Goal: Task Accomplishment & Management: Use online tool/utility

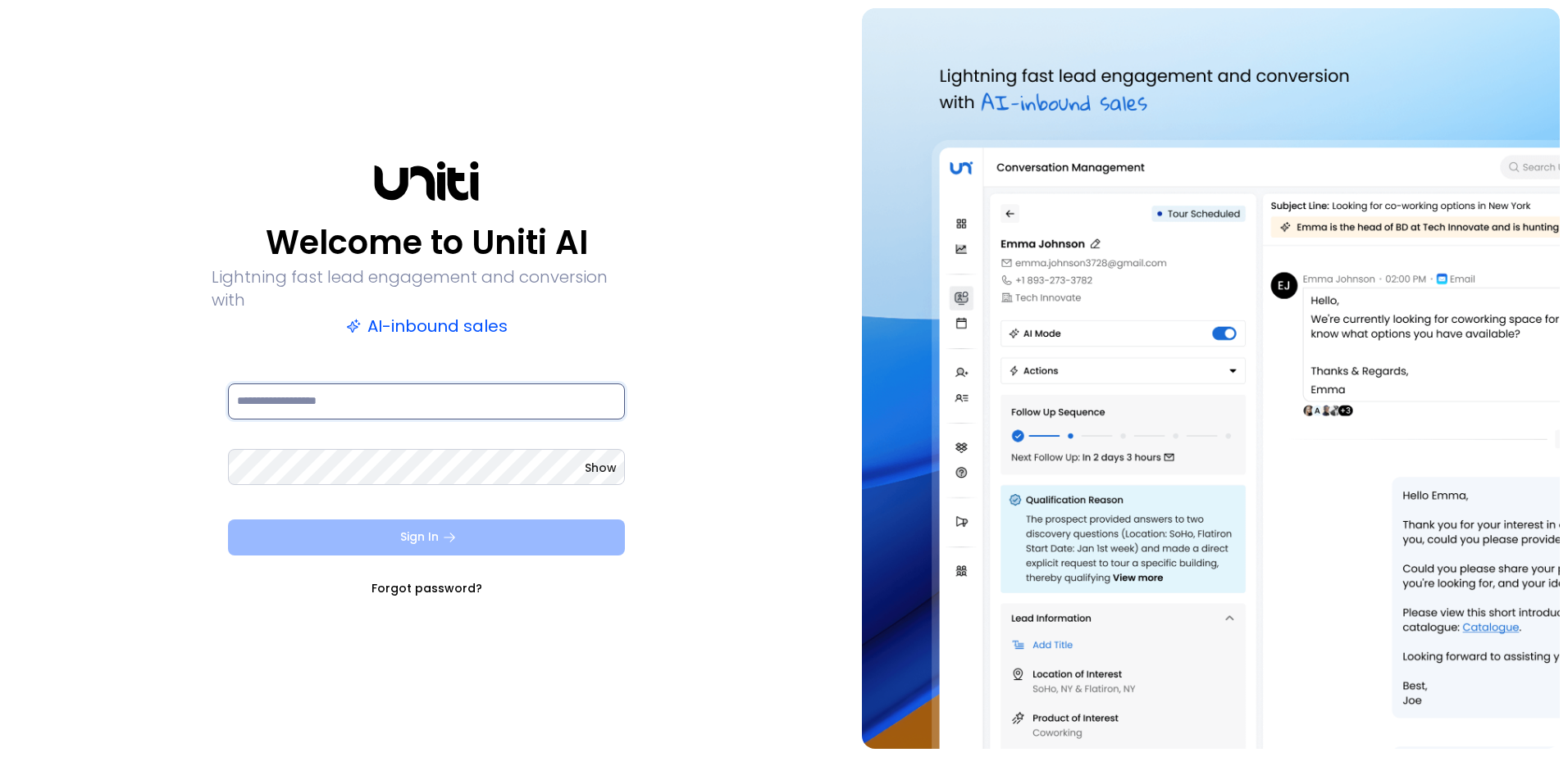
type input "**********"
click at [424, 524] on button "Sign In" at bounding box center [426, 537] width 397 height 36
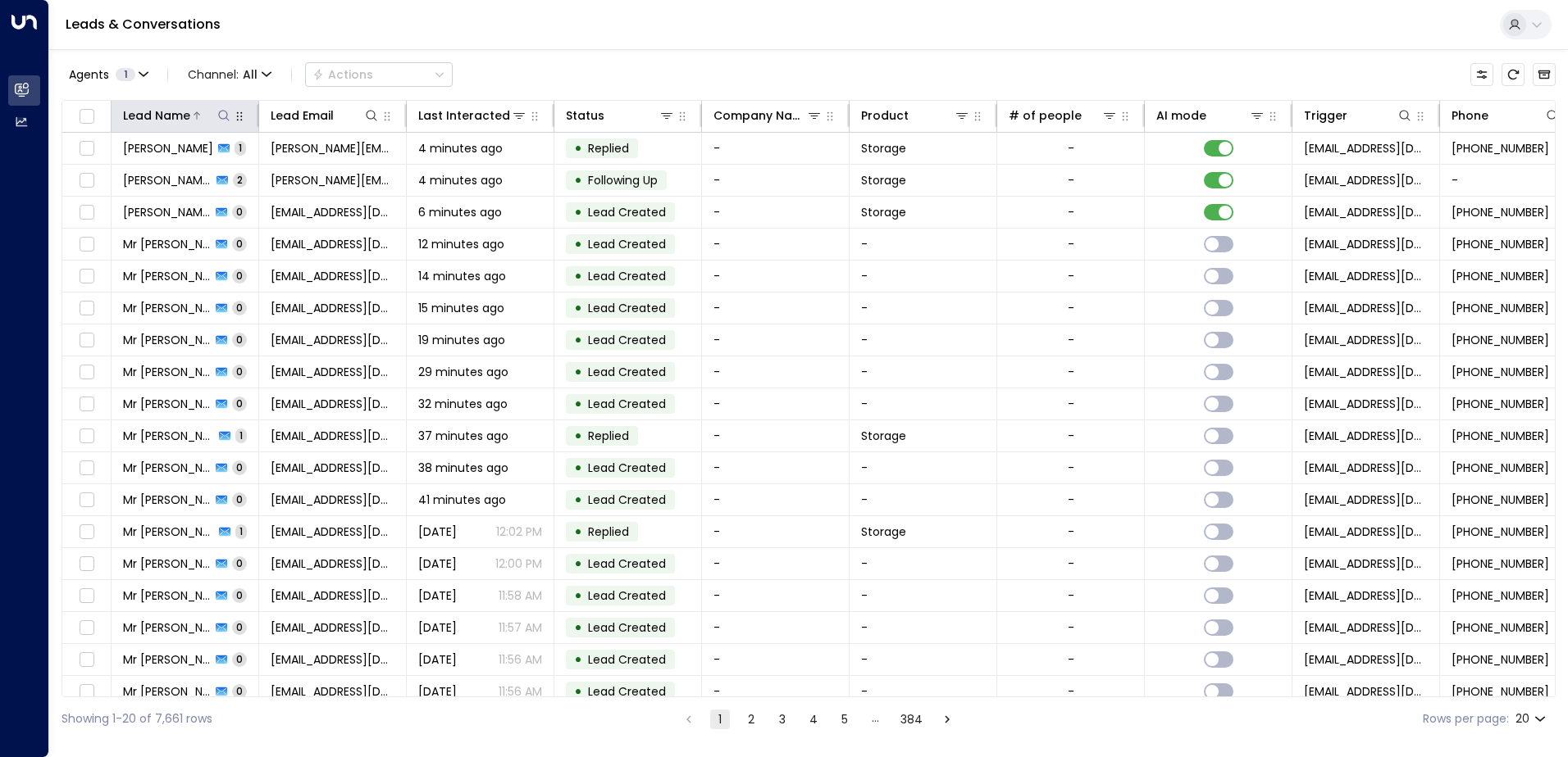
click at [222, 113] on icon at bounding box center [224, 116] width 13 height 13
type input "*******"
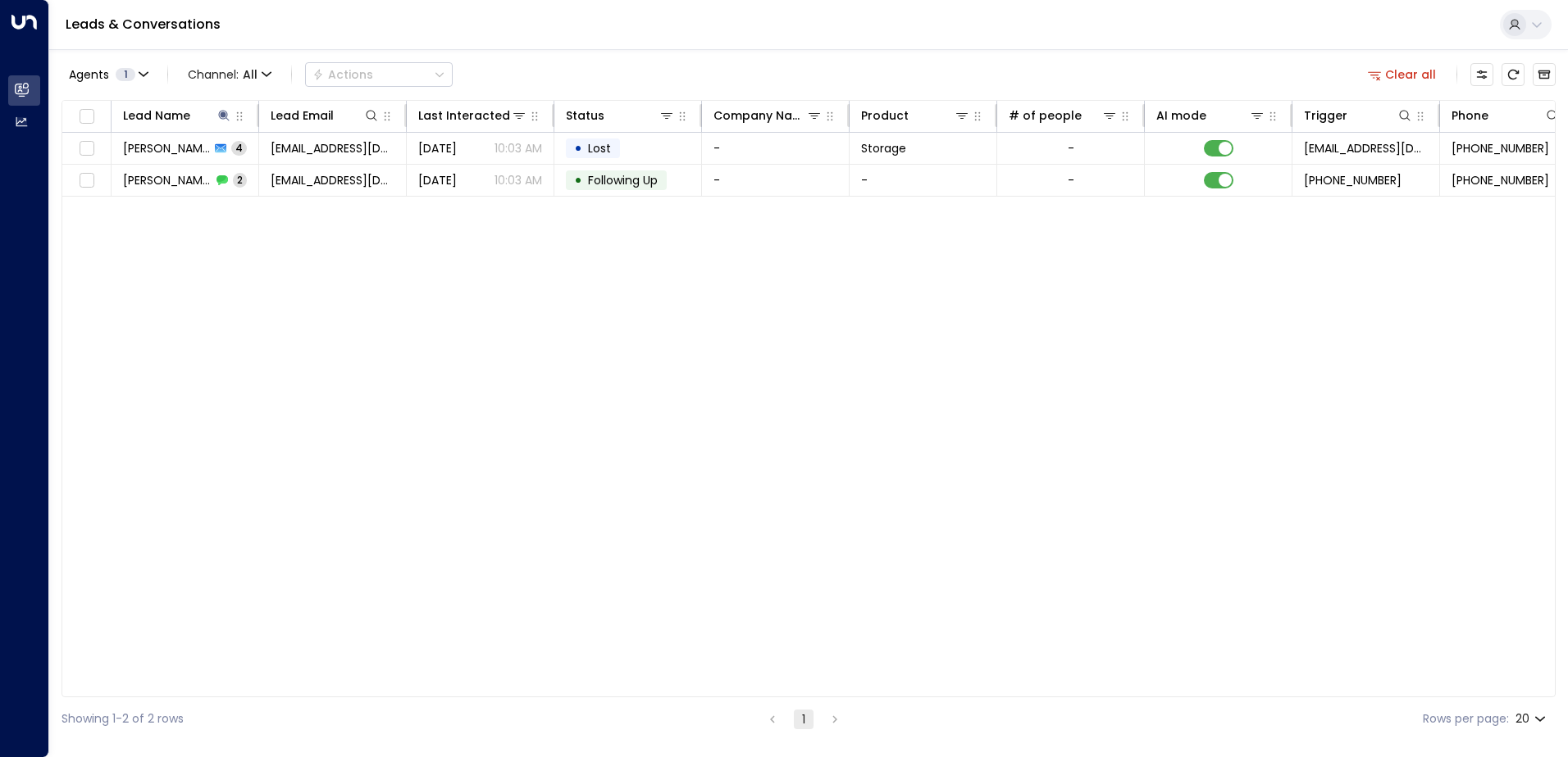
click at [428, 254] on div "Lead Name Lead Email Last Interacted Status Company Name Product # of people AI…" at bounding box center [809, 398] width 1494 height 597
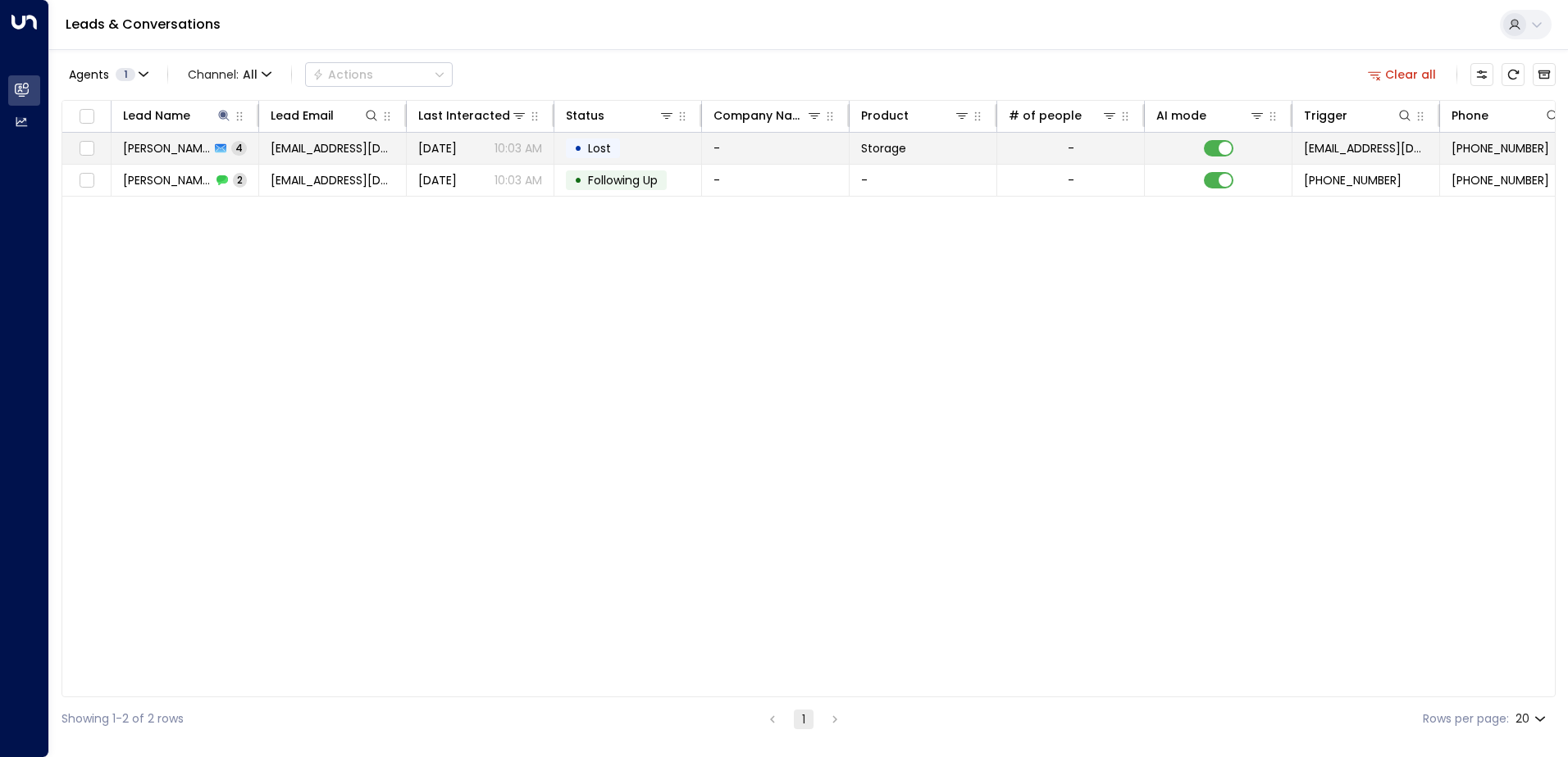
click at [225, 155] on div "[PERSON_NAME] 4" at bounding box center [185, 147] width 124 height 16
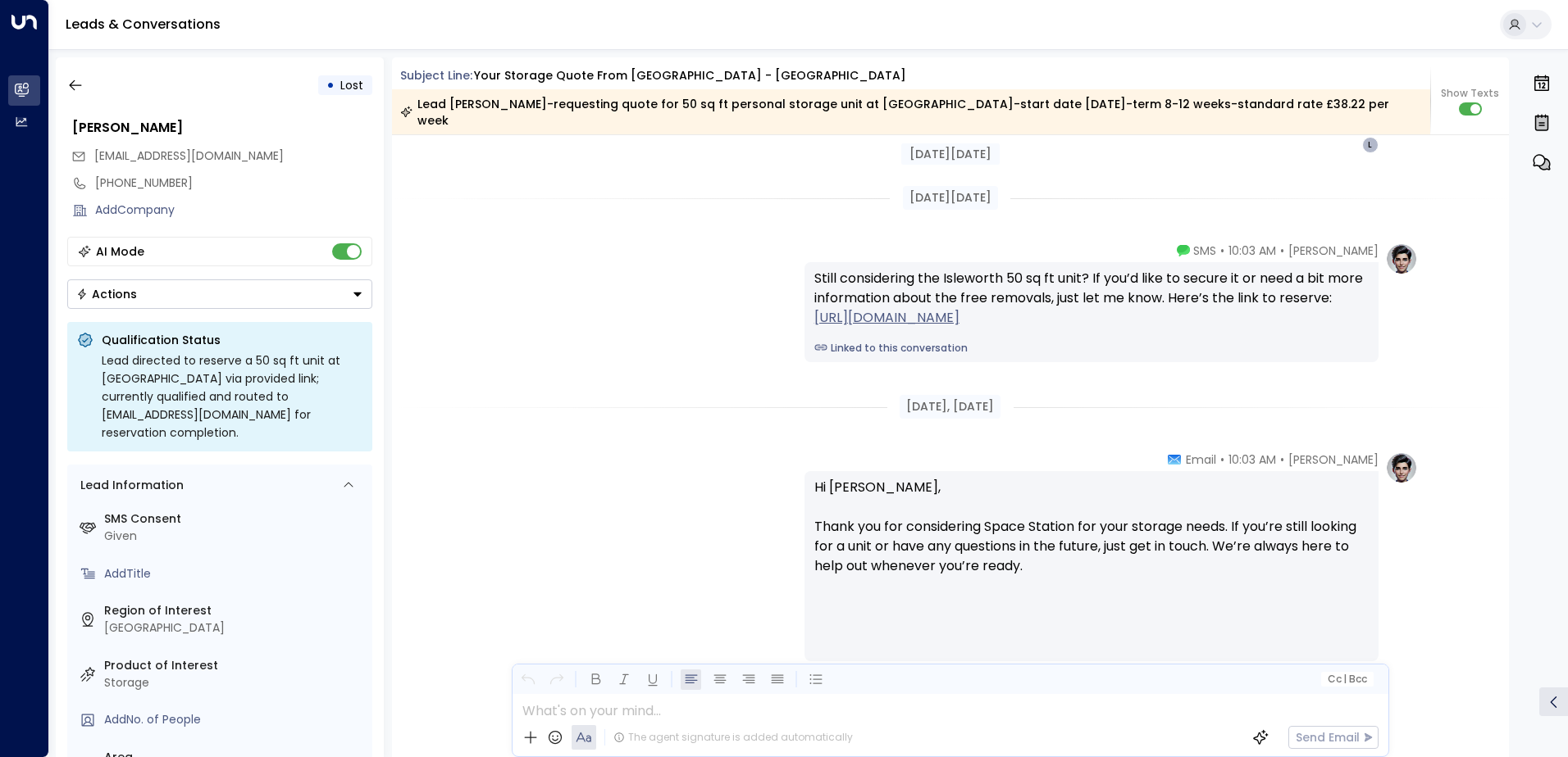
scroll to position [2474, 0]
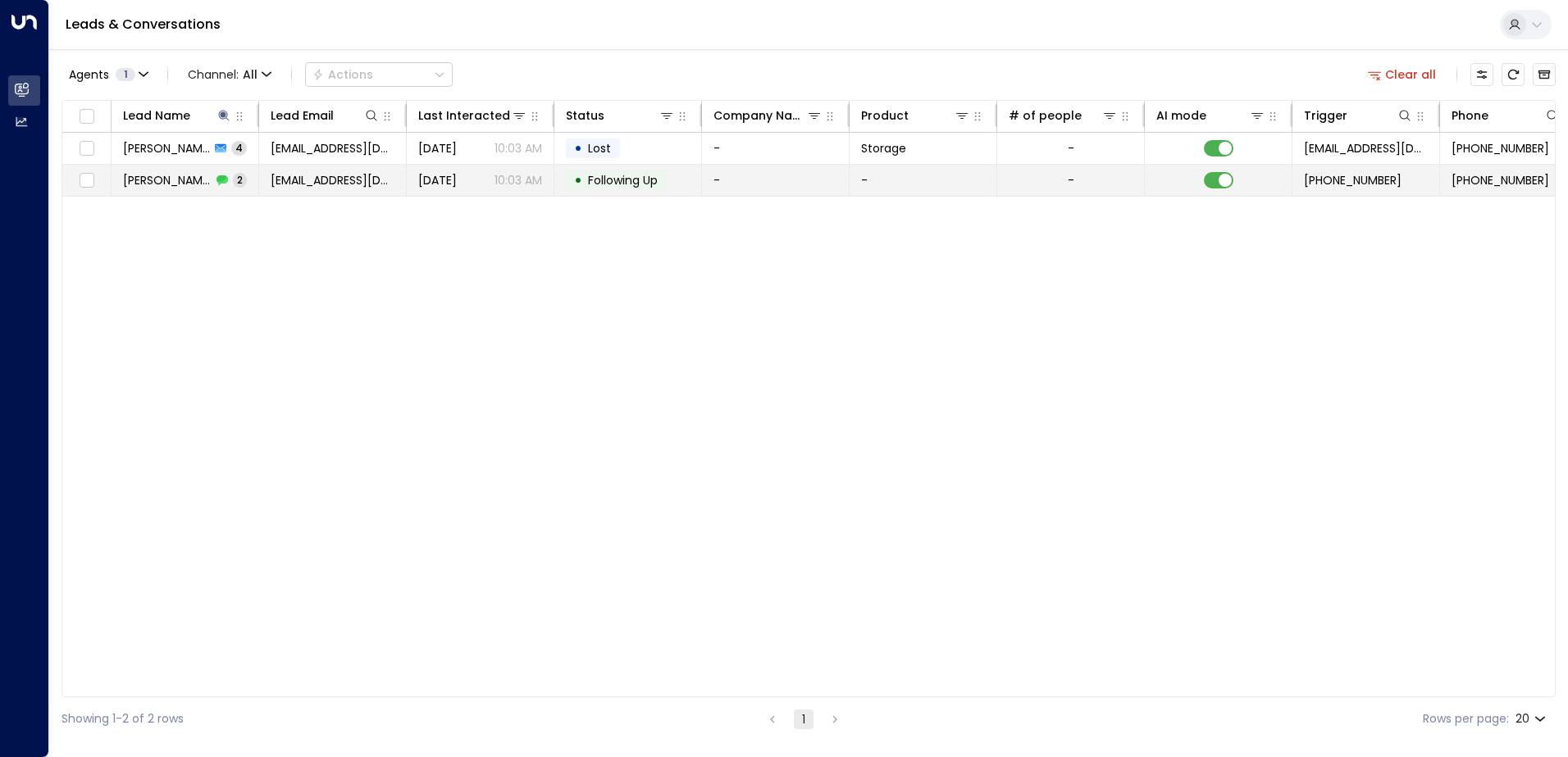
click at [334, 188] on td "[EMAIL_ADDRESS][DOMAIN_NAME]" at bounding box center [332, 180] width 147 height 31
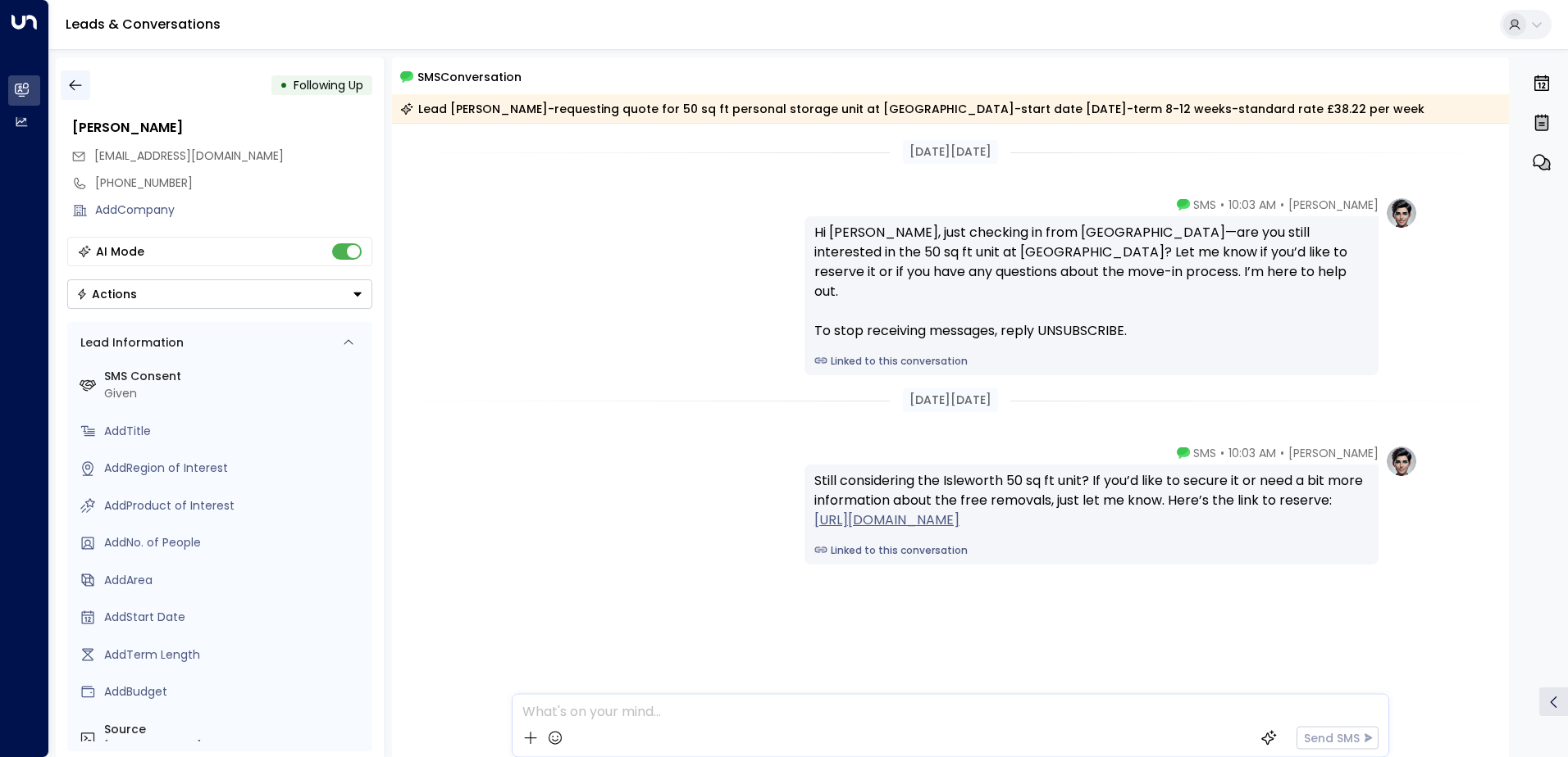
click at [71, 80] on icon "button" at bounding box center [75, 85] width 16 height 16
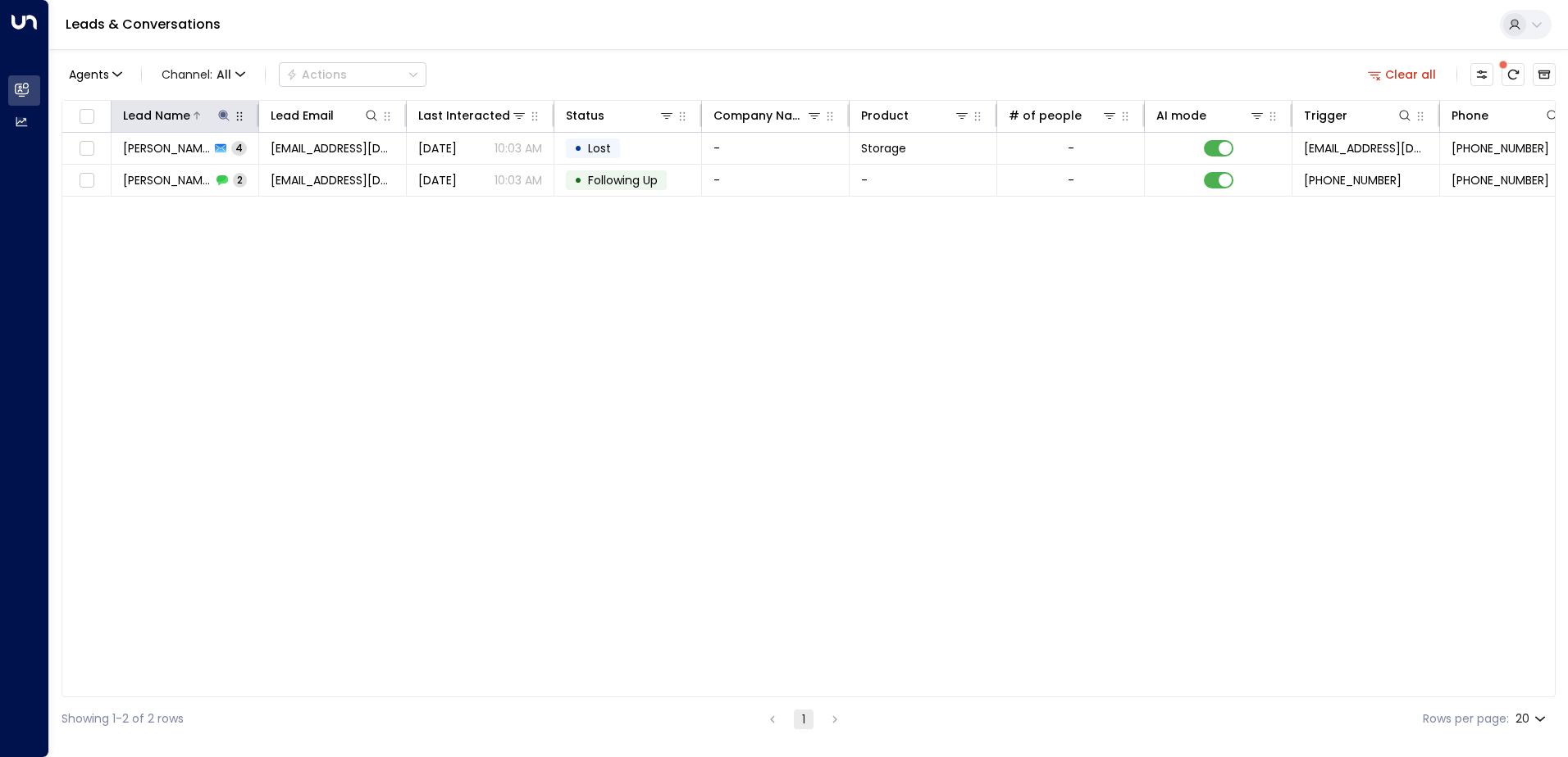
click at [227, 120] on icon at bounding box center [224, 116] width 13 height 13
type input "*"
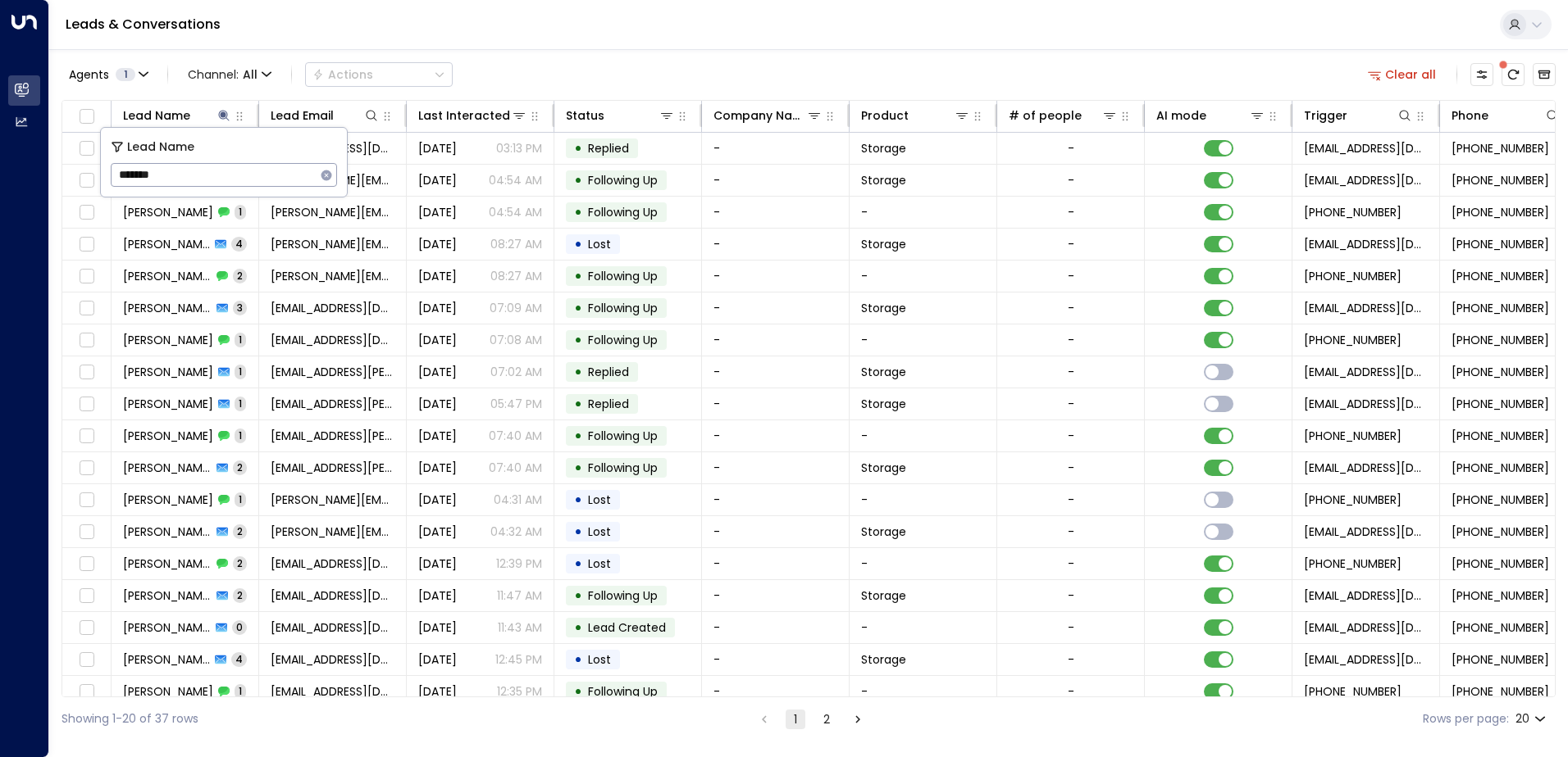
type input "********"
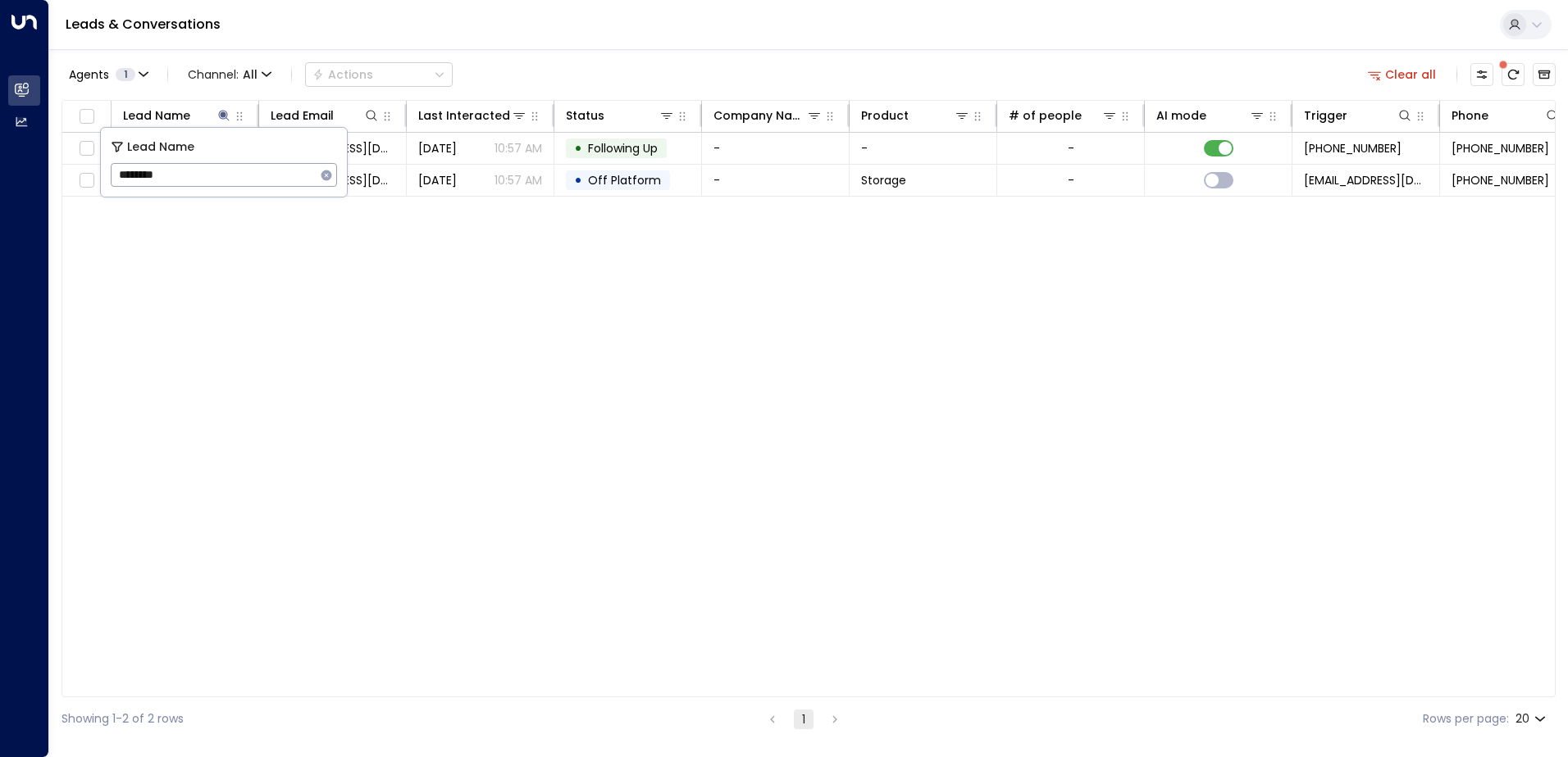
click at [412, 223] on div "Lead Name Lead Email Last Interacted Status Company Name Product # of people AI…" at bounding box center [809, 398] width 1494 height 597
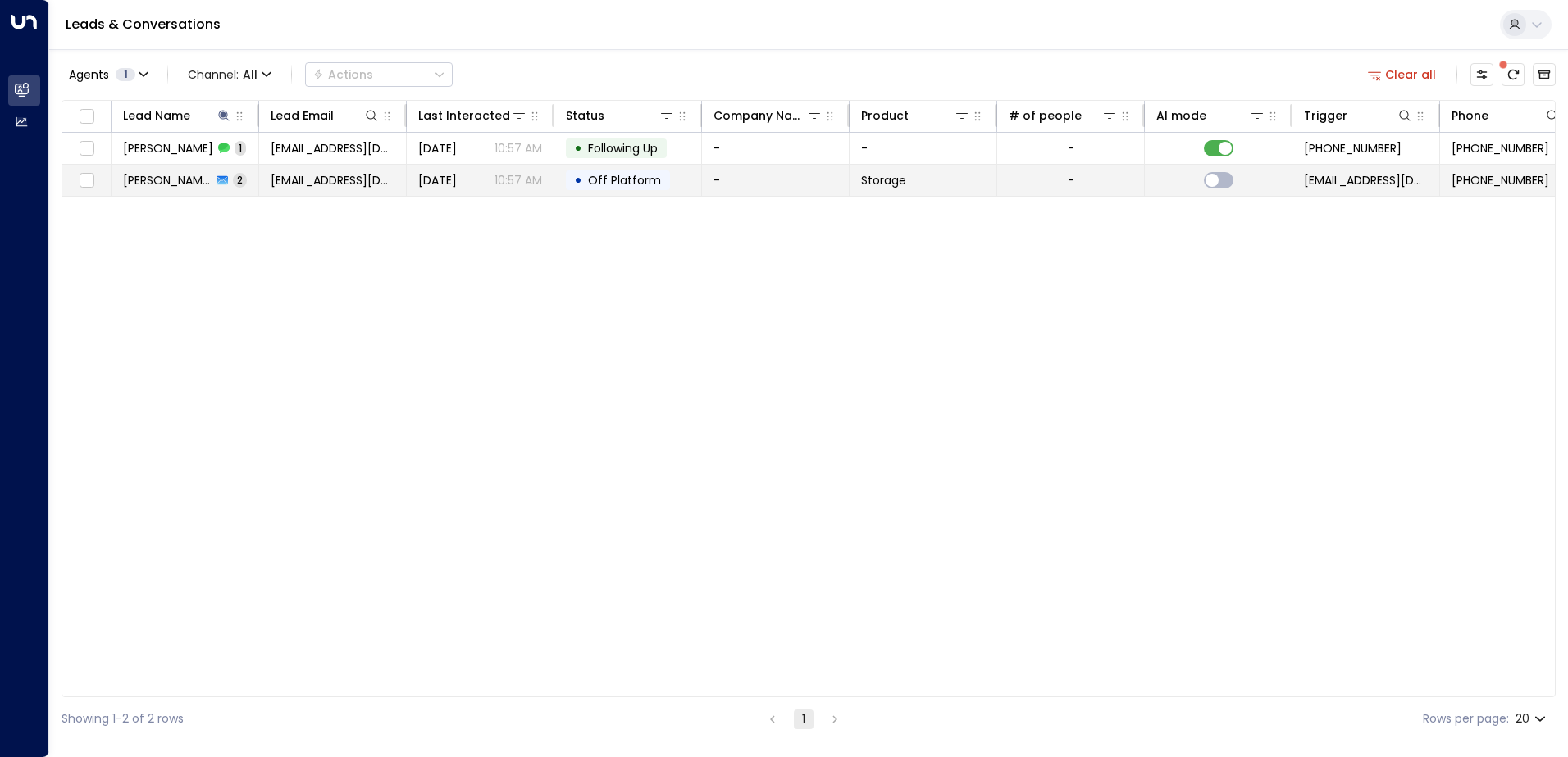
click at [371, 180] on span "[EMAIL_ADDRESS][DOMAIN_NAME]" at bounding box center [332, 180] width 124 height 16
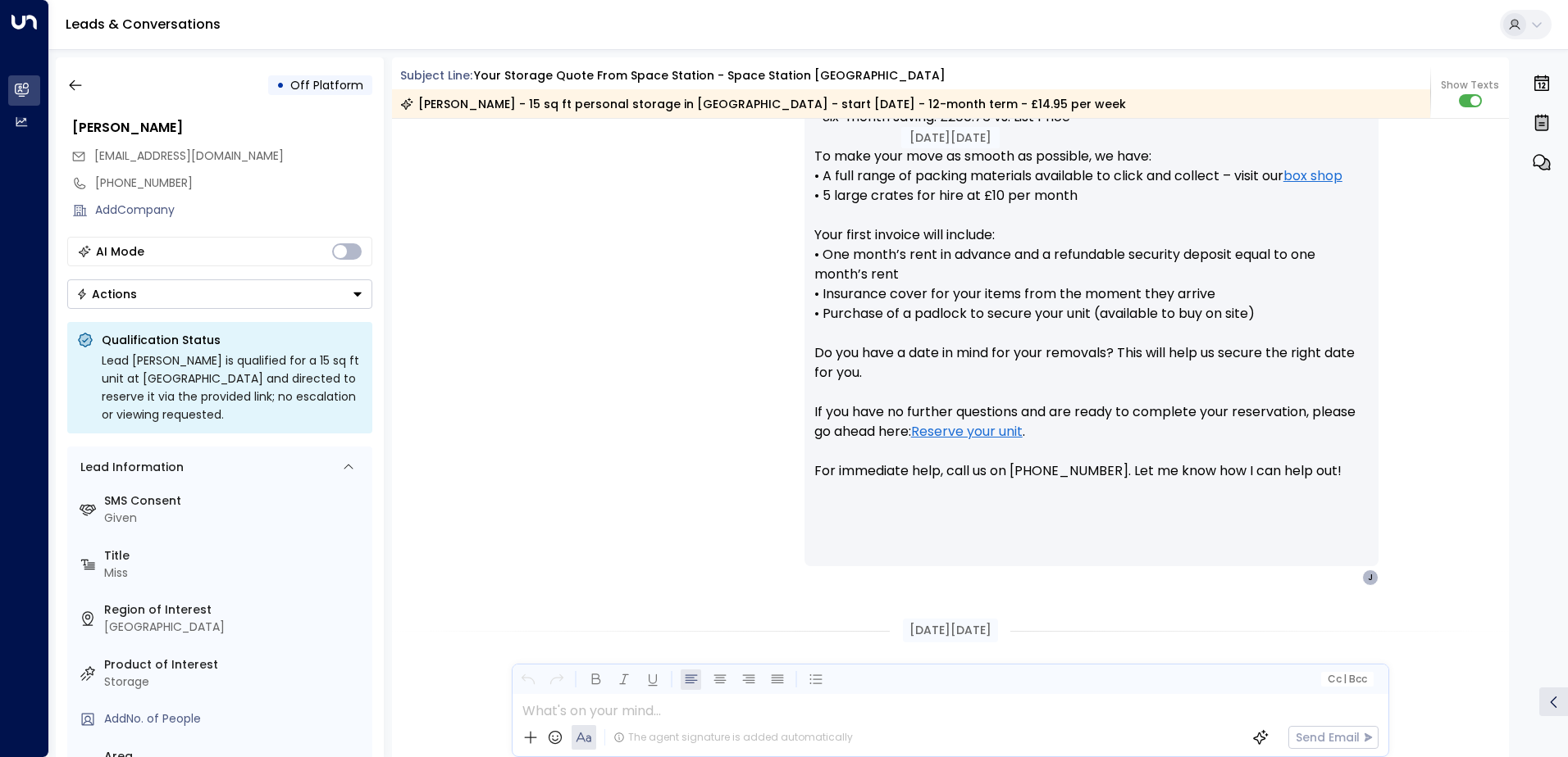
scroll to position [910, 0]
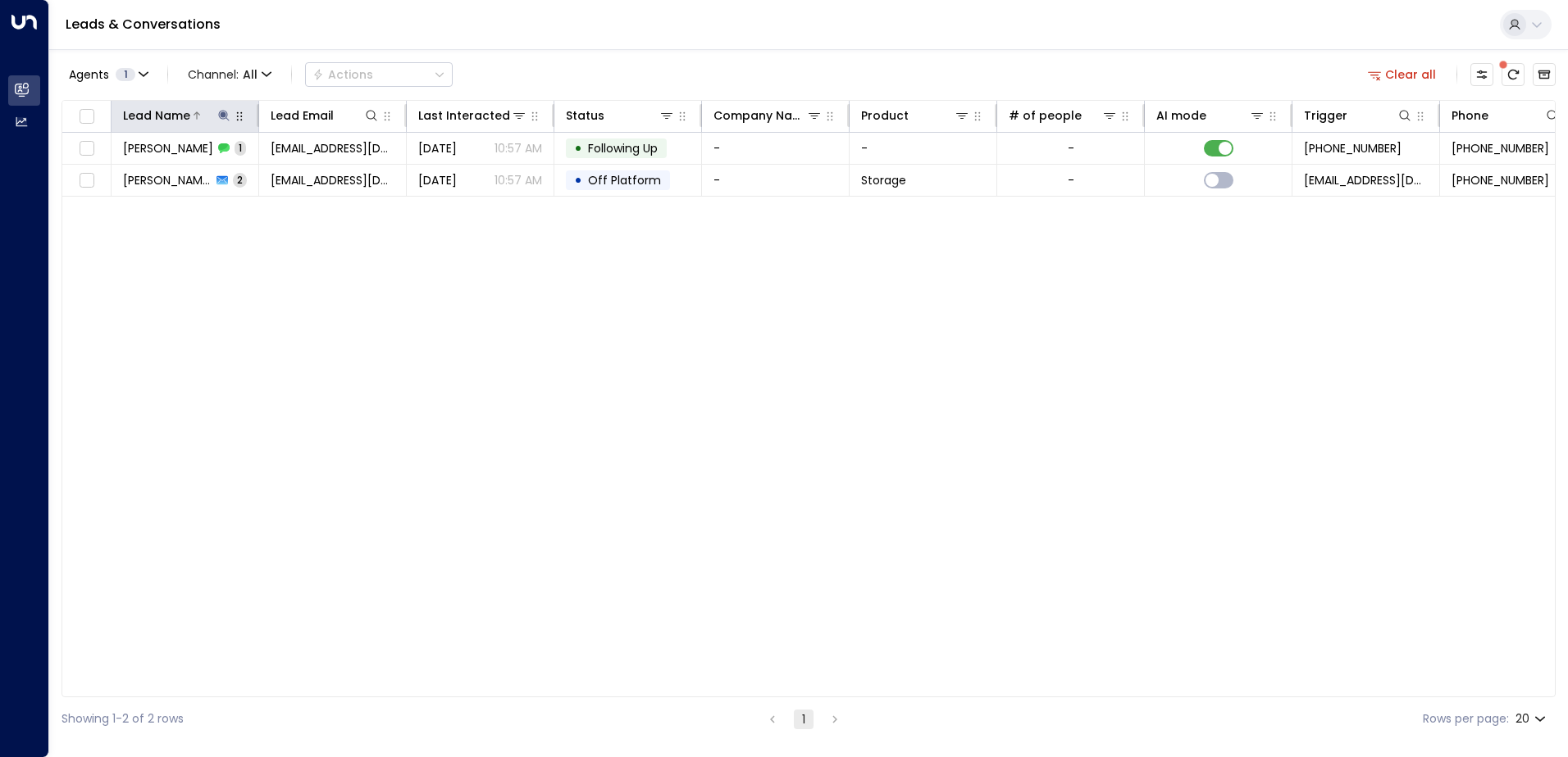
click at [224, 112] on icon at bounding box center [223, 114] width 10 height 10
drag, startPoint x: 181, startPoint y: 173, endPoint x: 119, endPoint y: 163, distance: 62.8
click at [119, 163] on input "********" at bounding box center [212, 175] width 205 height 30
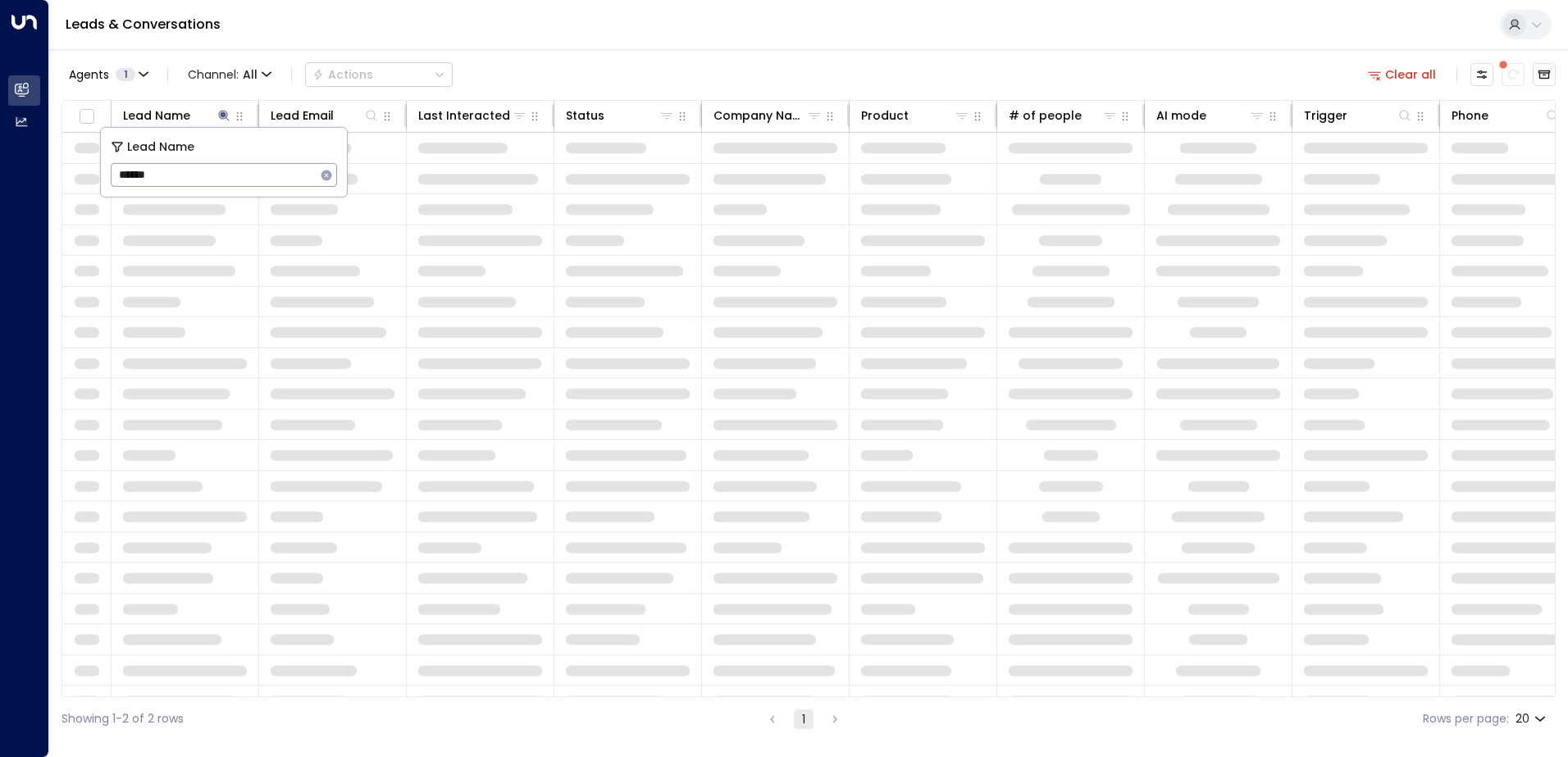
type input "*******"
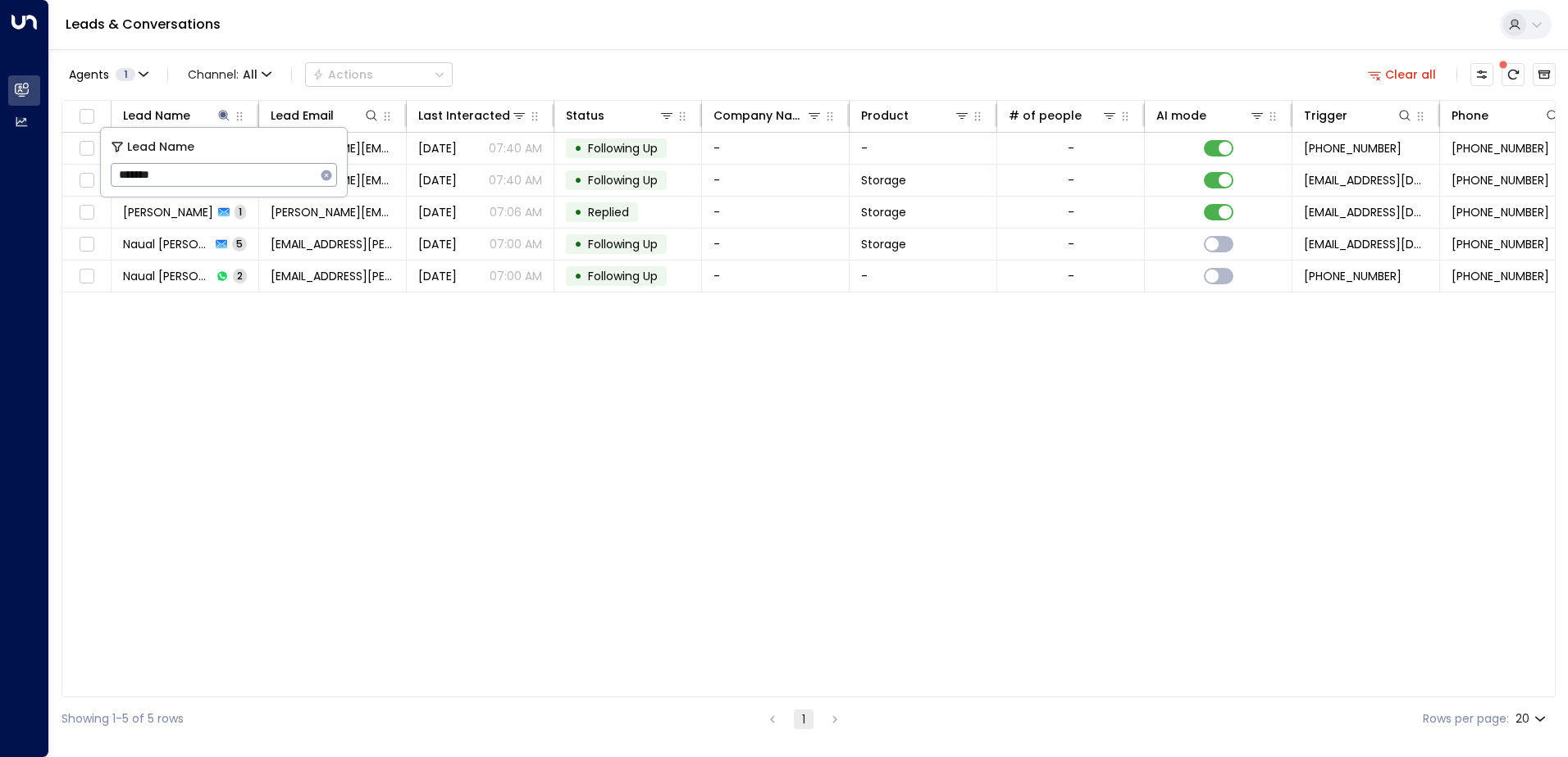
click at [259, 384] on div "Lead Name Lead Email Last Interacted Status Company Name Product # of people AI…" at bounding box center [809, 398] width 1494 height 597
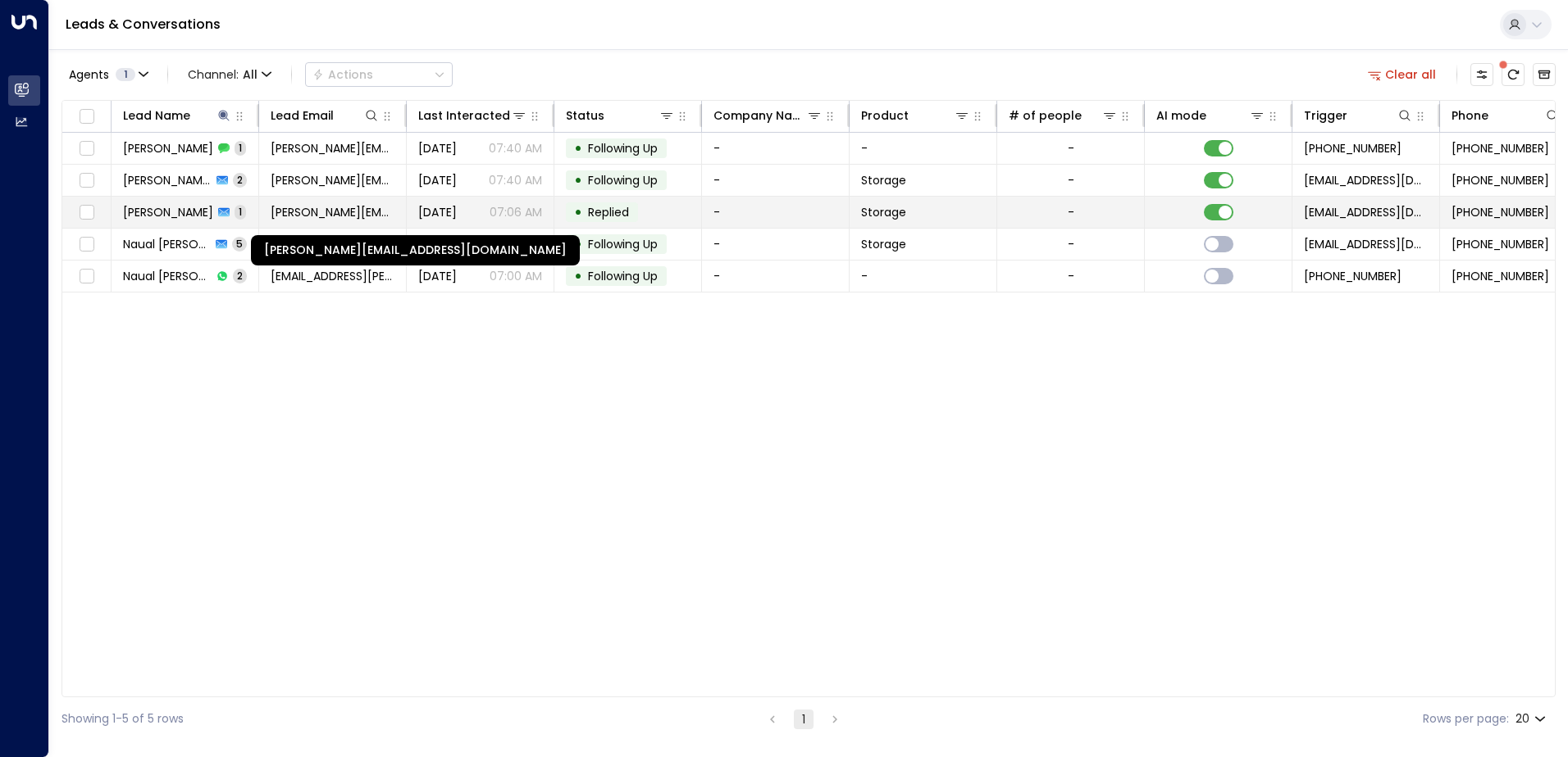
click at [360, 210] on span "[PERSON_NAME][EMAIL_ADDRESS][DOMAIN_NAME]" at bounding box center [332, 212] width 124 height 16
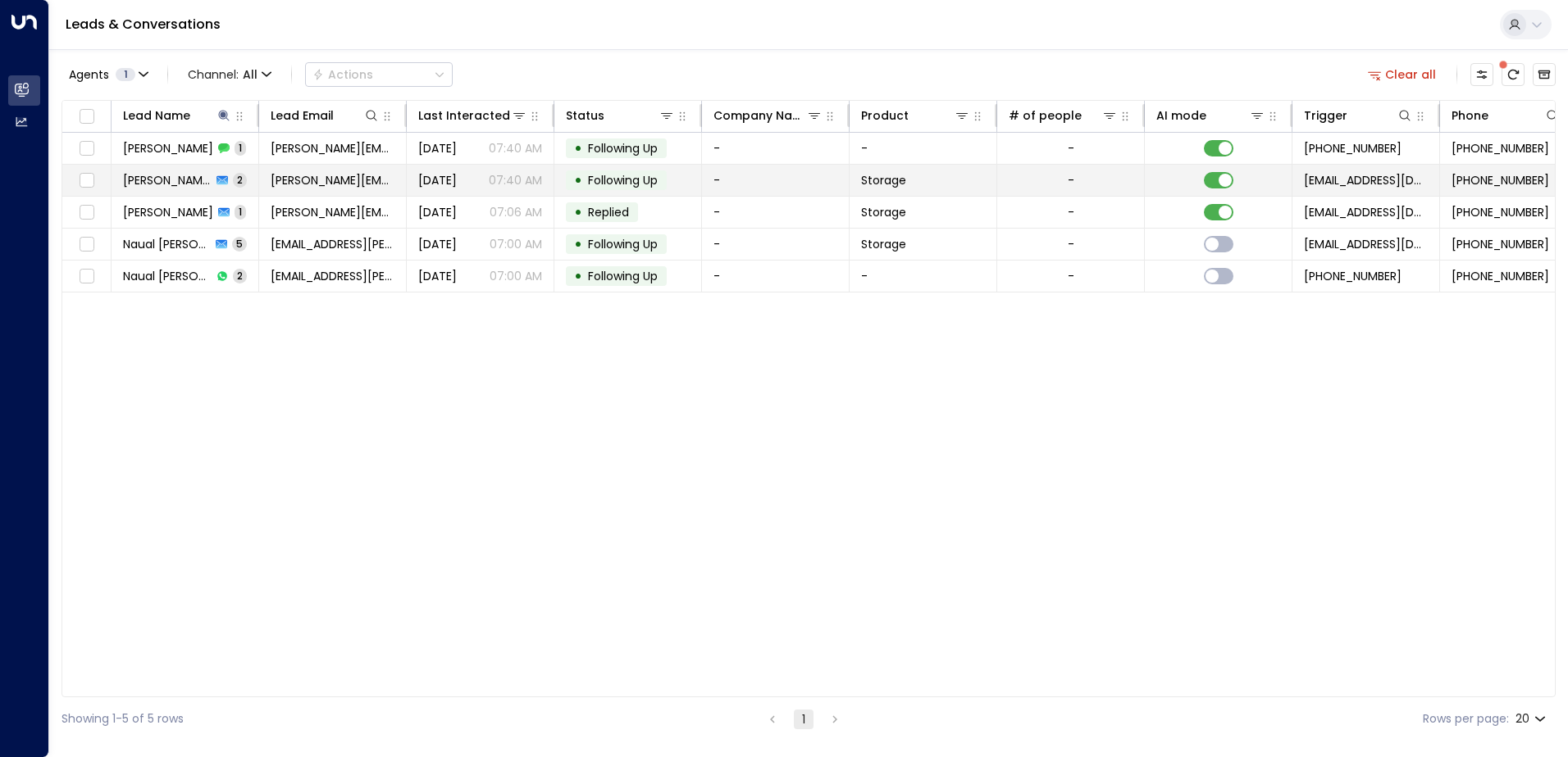
click at [233, 179] on span "2" at bounding box center [240, 180] width 14 height 14
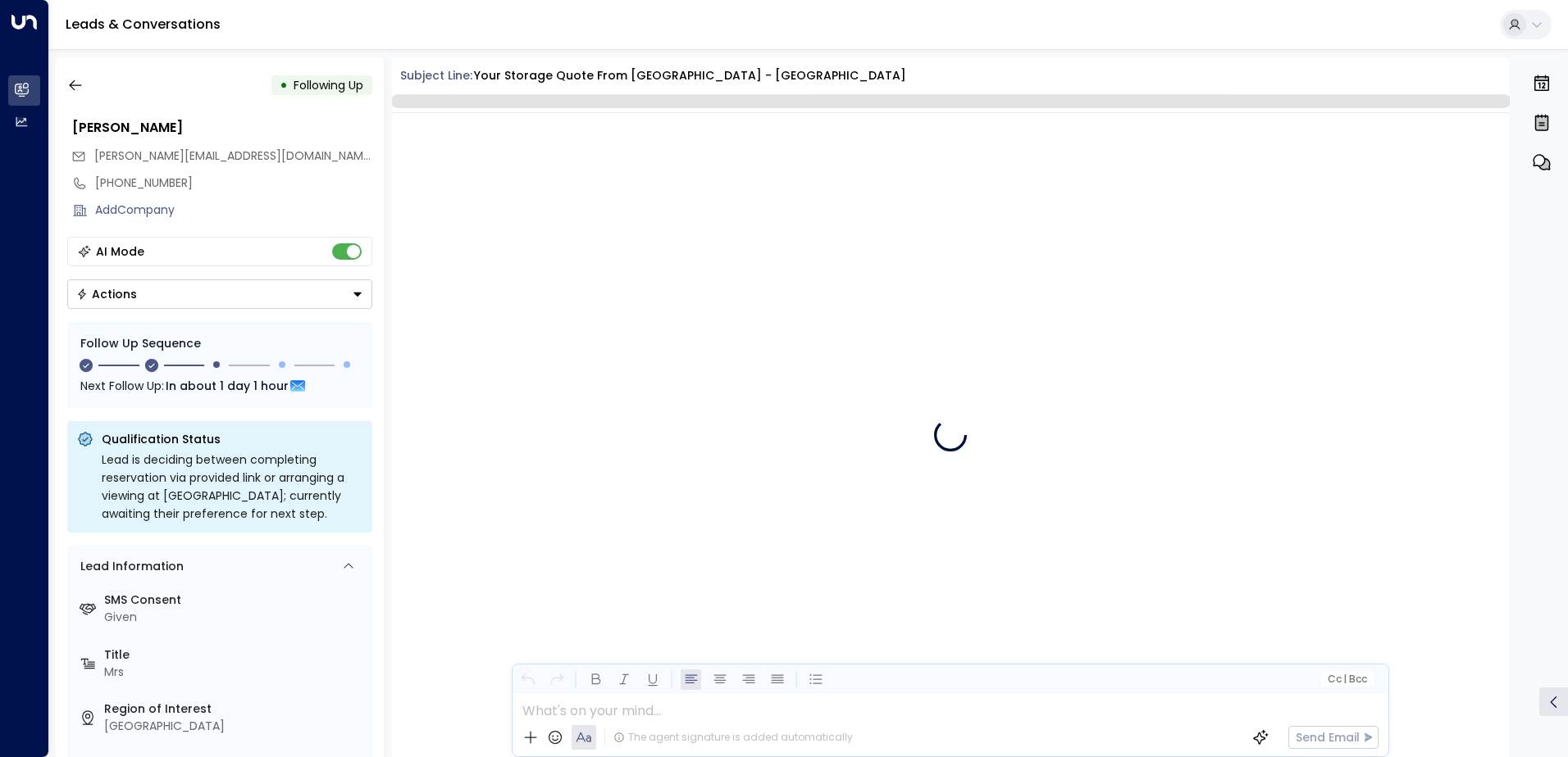
scroll to position [1405, 0]
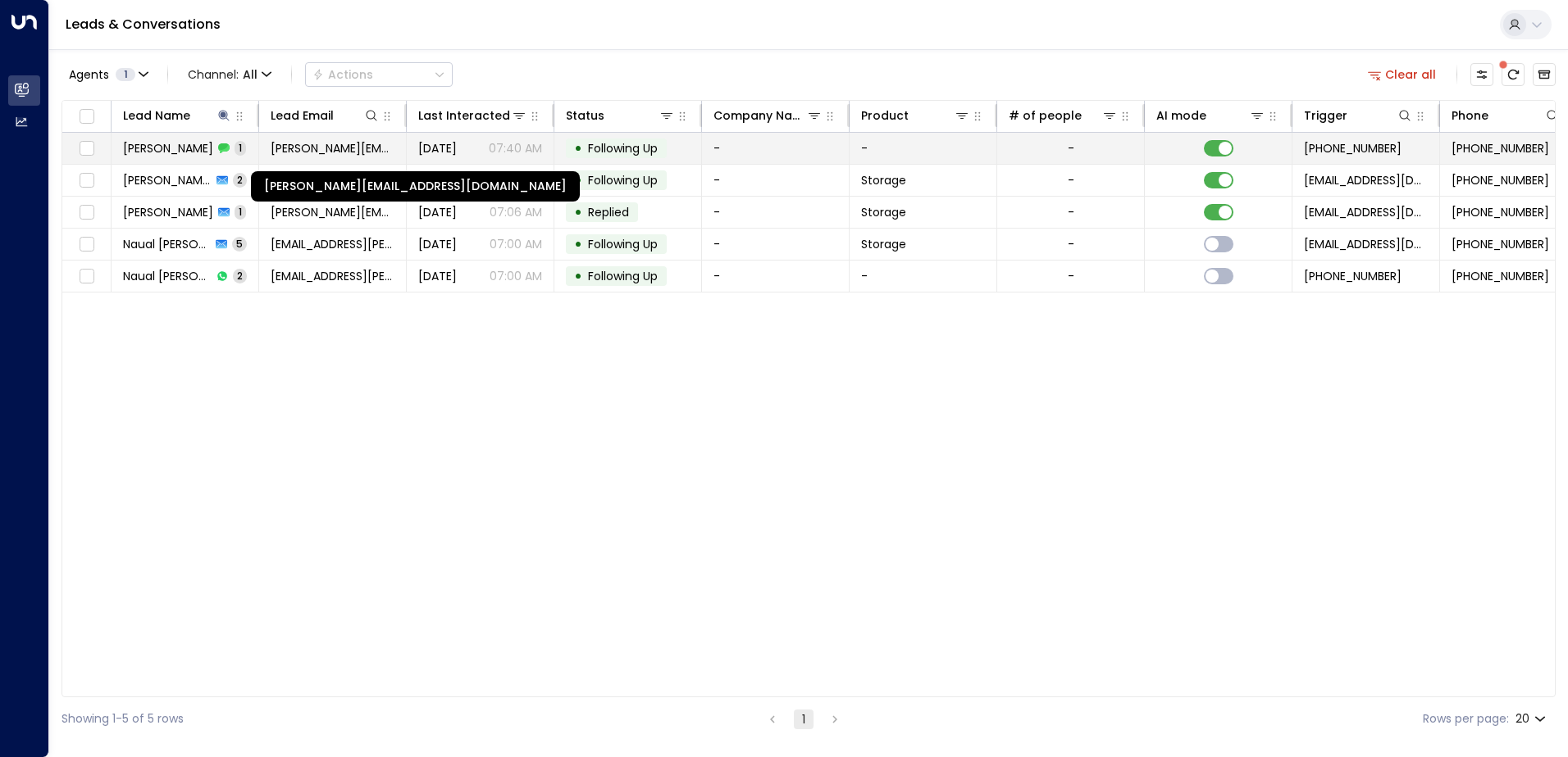
click at [357, 151] on span "[PERSON_NAME][EMAIL_ADDRESS][DOMAIN_NAME]" at bounding box center [332, 147] width 124 height 16
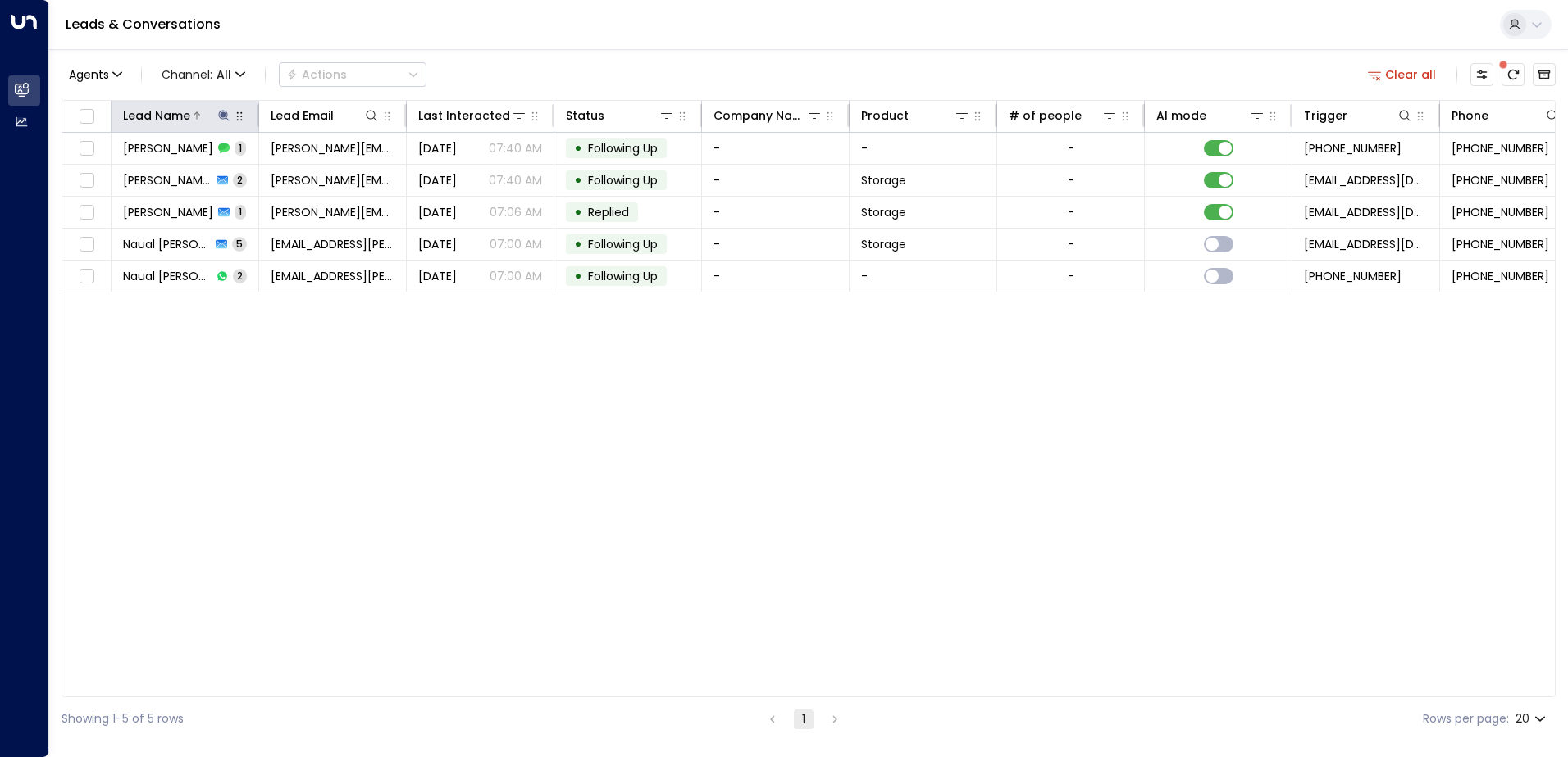
drag, startPoint x: 219, startPoint y: 113, endPoint x: 216, endPoint y: 122, distance: 9.5
click at [219, 114] on icon at bounding box center [223, 114] width 10 height 10
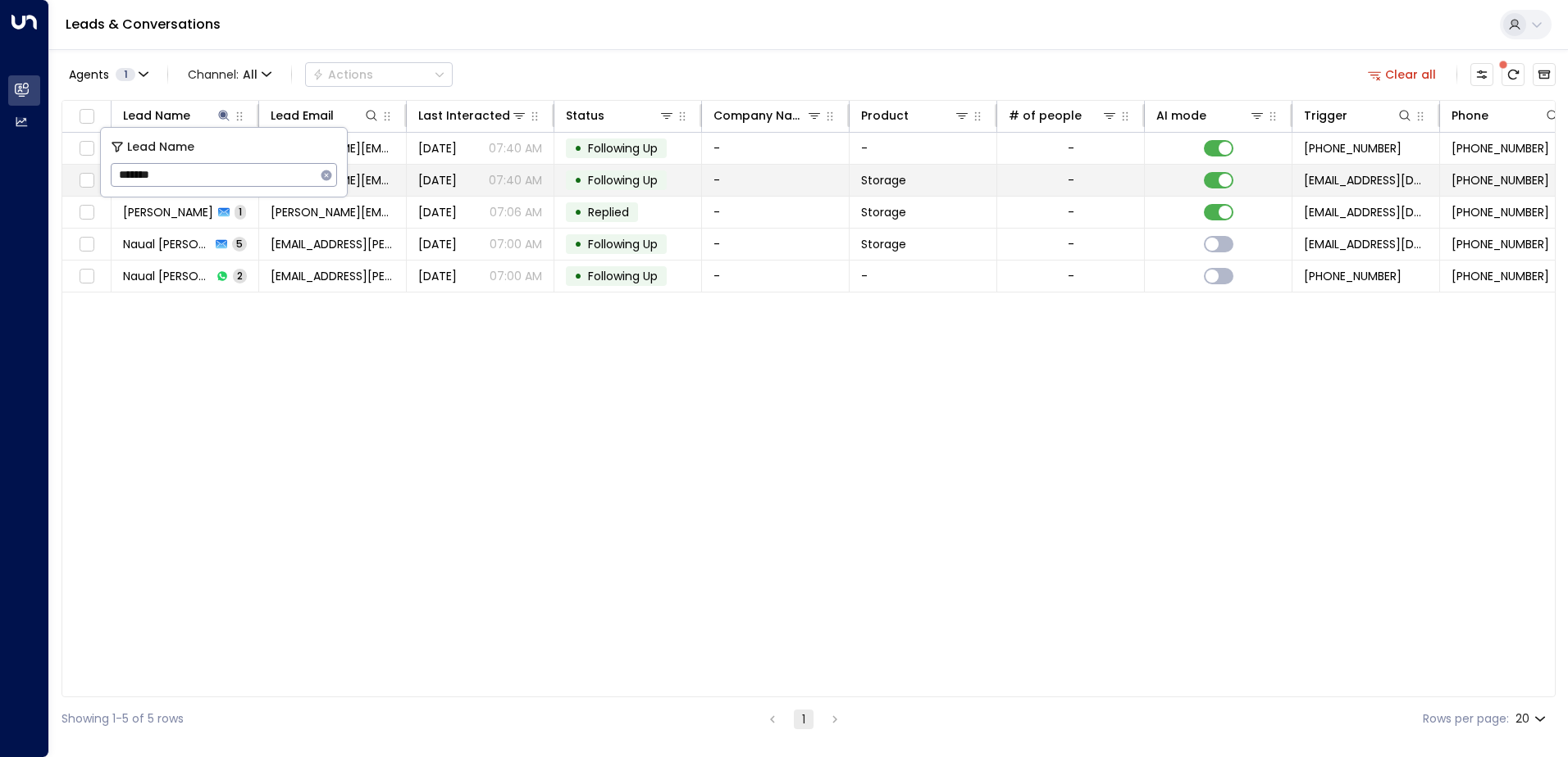
drag, startPoint x: 194, startPoint y: 170, endPoint x: 87, endPoint y: 165, distance: 107.1
click at [87, 165] on body "Overview Leads & Conversations Leads & Conversations Analytics Analytics Leads …" at bounding box center [784, 370] width 1568 height 741
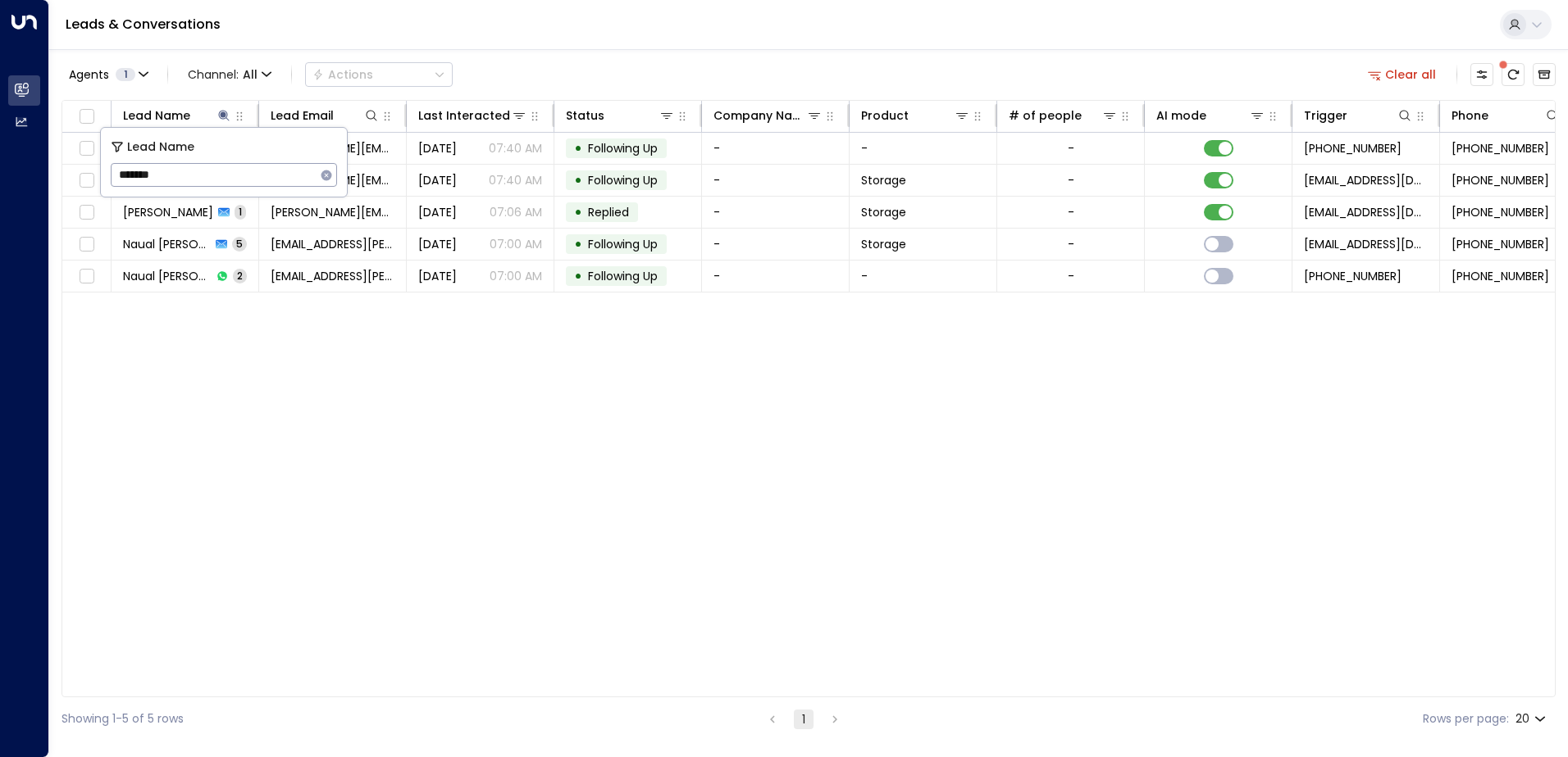
drag, startPoint x: 186, startPoint y: 179, endPoint x: 115, endPoint y: 166, distance: 72.2
click at [115, 166] on input "*******" at bounding box center [212, 175] width 205 height 30
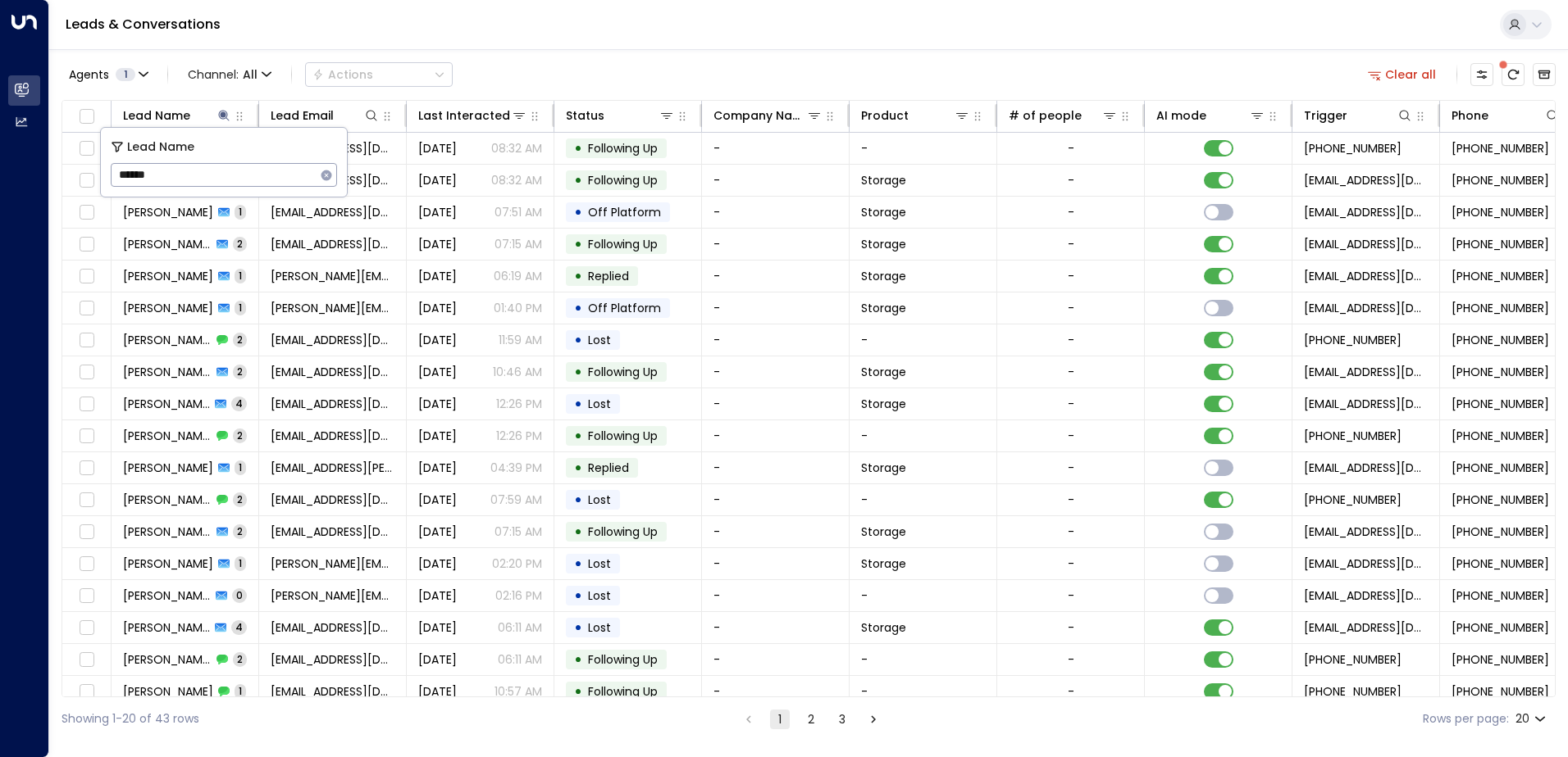
type input "*******"
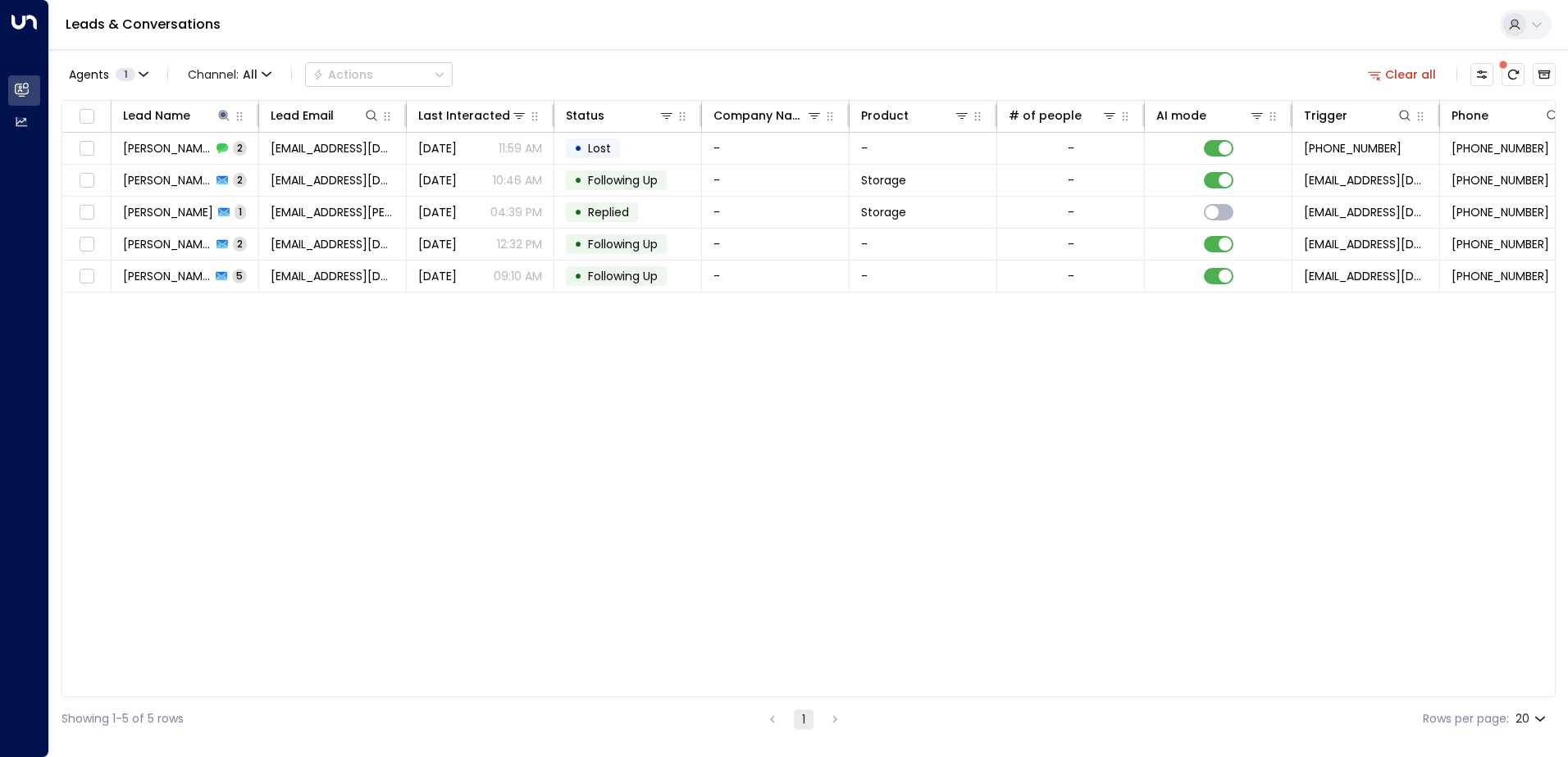
click at [241, 429] on div "Lead Name Lead Email Last Interacted Status Company Name Product # of people AI…" at bounding box center [809, 398] width 1494 height 597
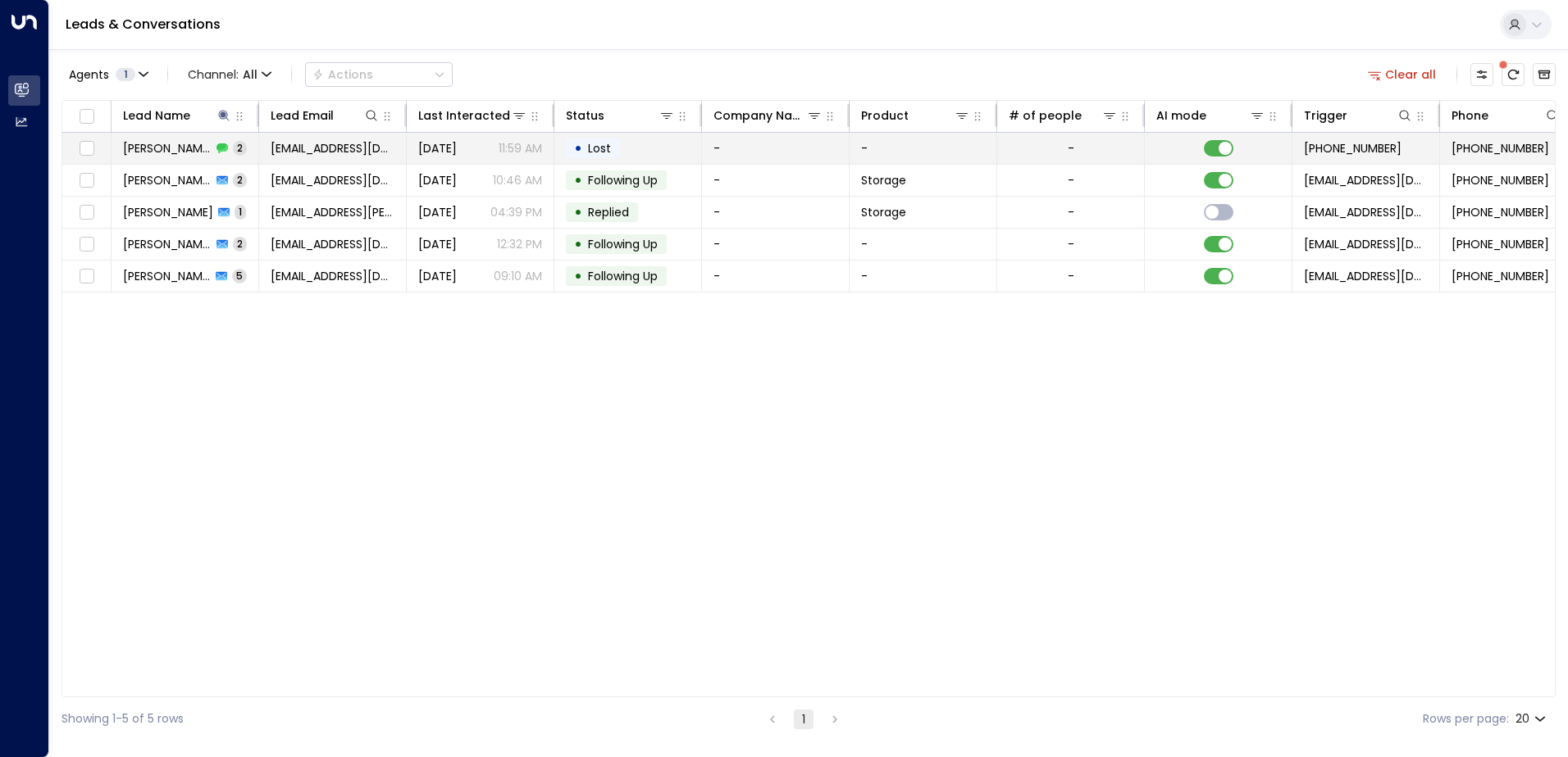
click at [217, 146] on icon at bounding box center [223, 148] width 11 height 10
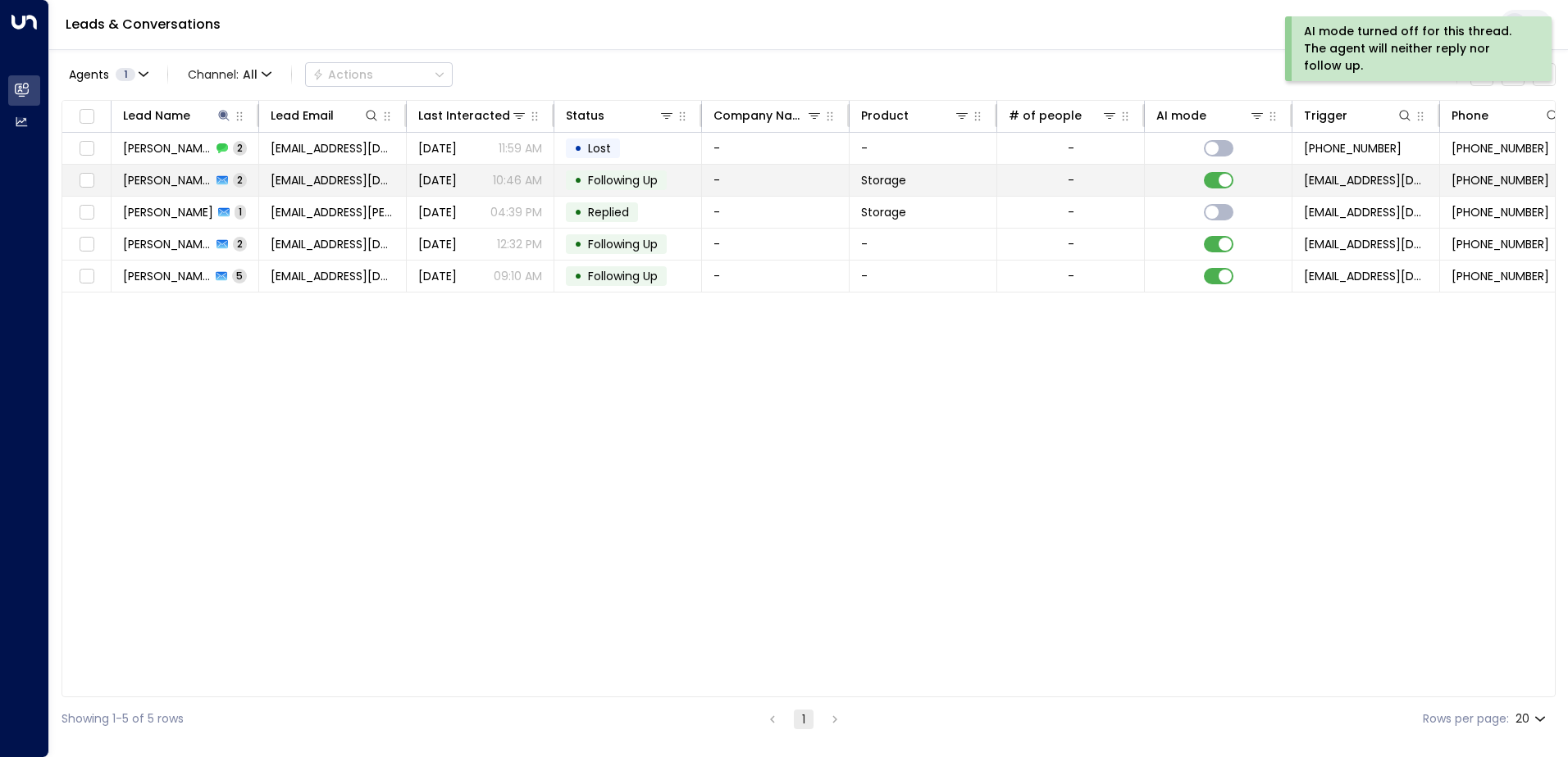
click at [266, 174] on td "[EMAIL_ADDRESS][DOMAIN_NAME]" at bounding box center [332, 180] width 147 height 31
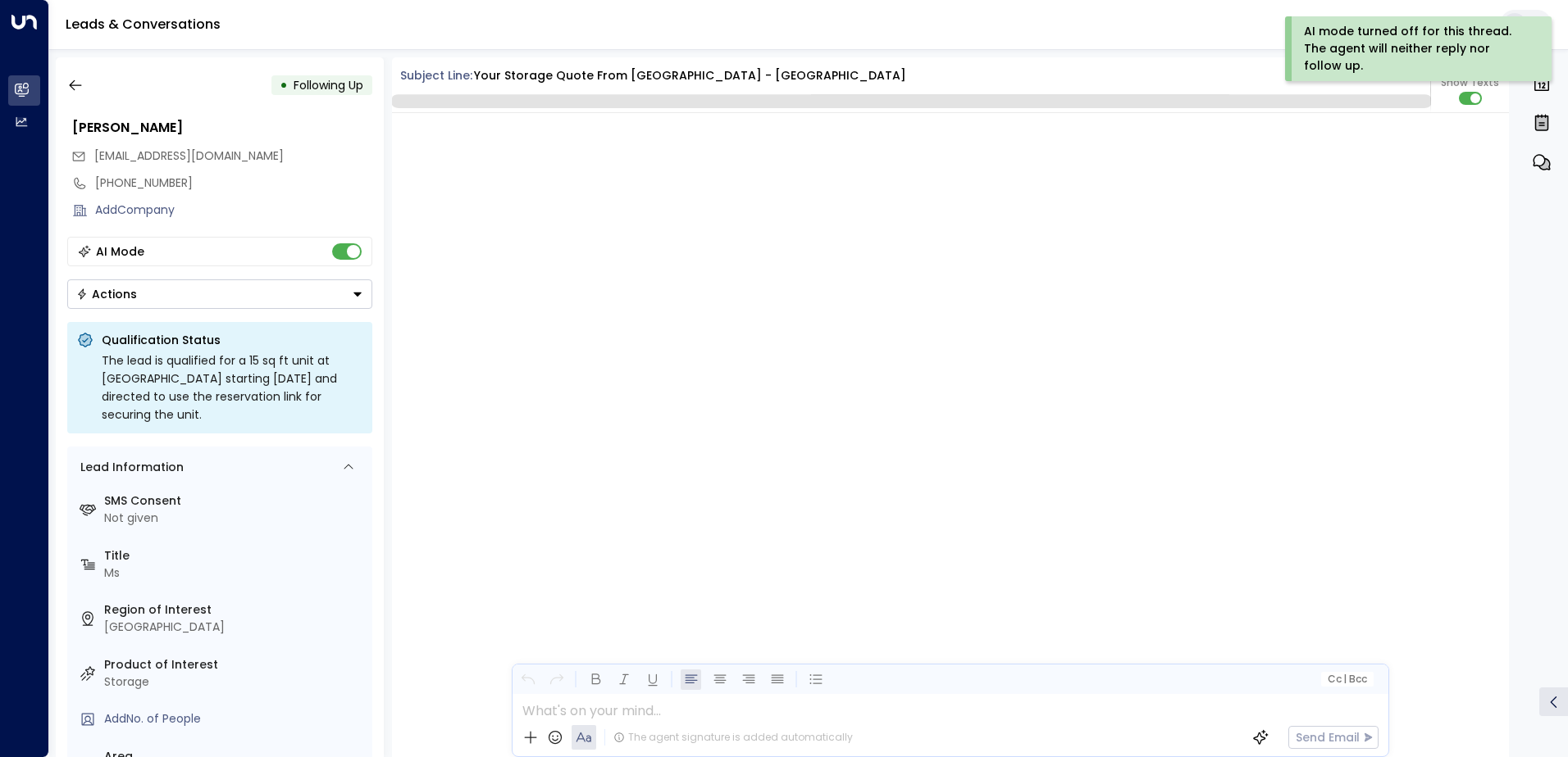
scroll to position [1593, 0]
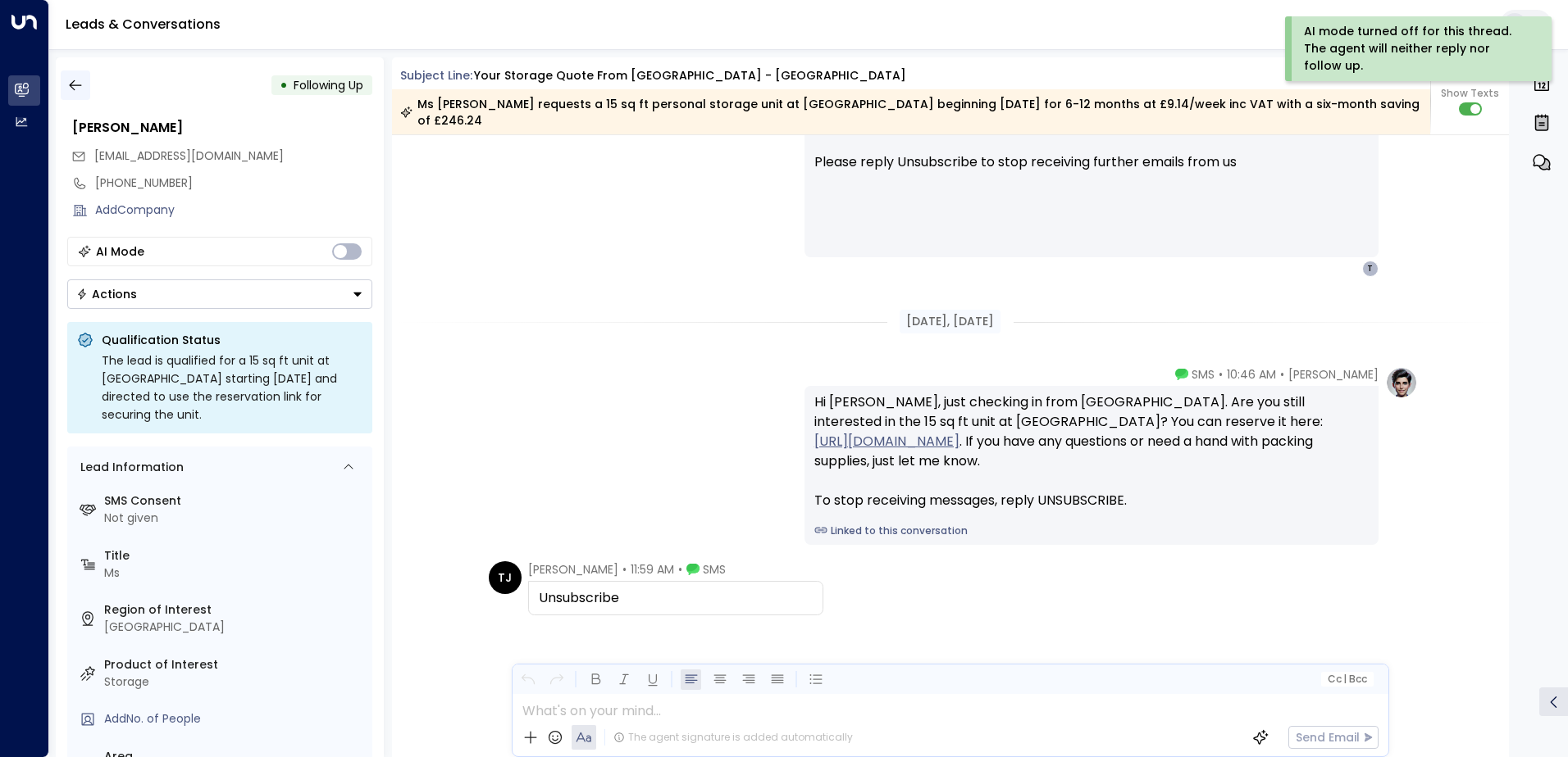
click at [74, 83] on icon "button" at bounding box center [75, 85] width 16 height 16
